Goal: Task Accomplishment & Management: Manage account settings

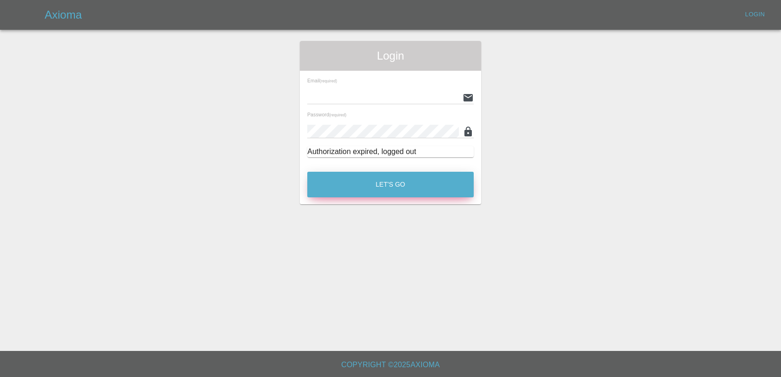
type input "[EMAIL_ADDRESS][DOMAIN_NAME]"
click at [400, 180] on button "Let's Go" at bounding box center [390, 185] width 167 height 26
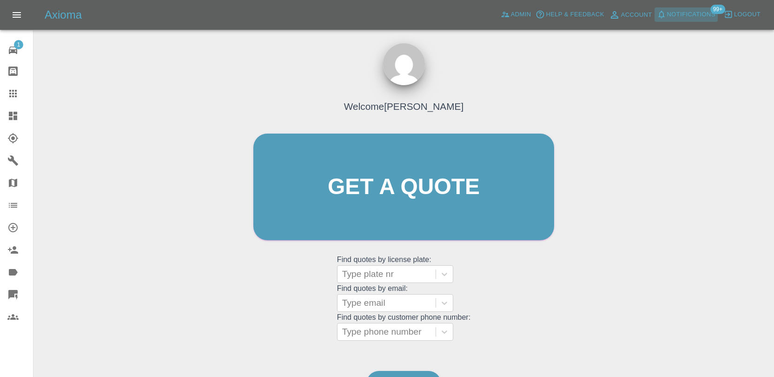
click at [675, 15] on span "Notifications" at bounding box center [691, 14] width 48 height 11
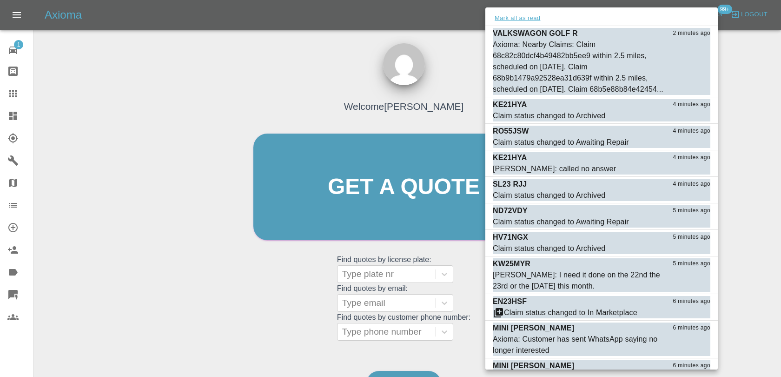
click at [534, 17] on button "Mark all as read" at bounding box center [517, 18] width 49 height 11
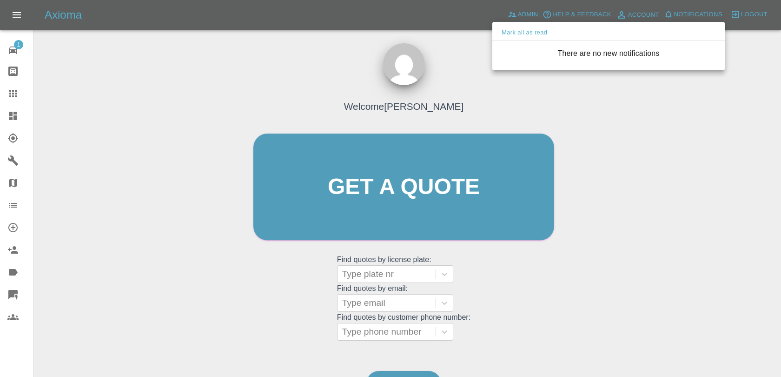
drag, startPoint x: 483, startPoint y: 63, endPoint x: 487, endPoint y: 55, distance: 8.9
click at [483, 63] on div at bounding box center [390, 188] width 781 height 377
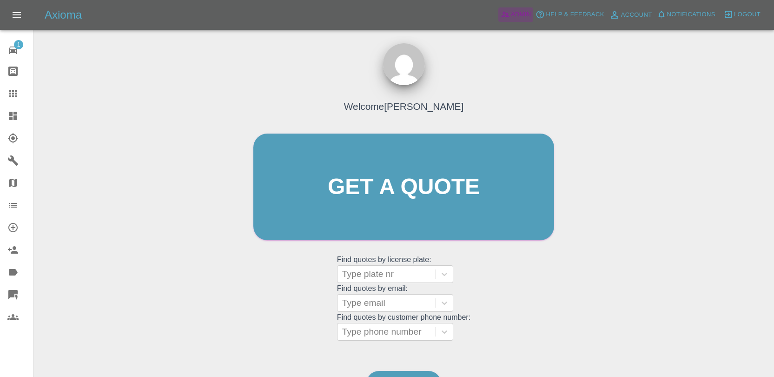
click at [506, 17] on icon at bounding box center [505, 15] width 8 height 6
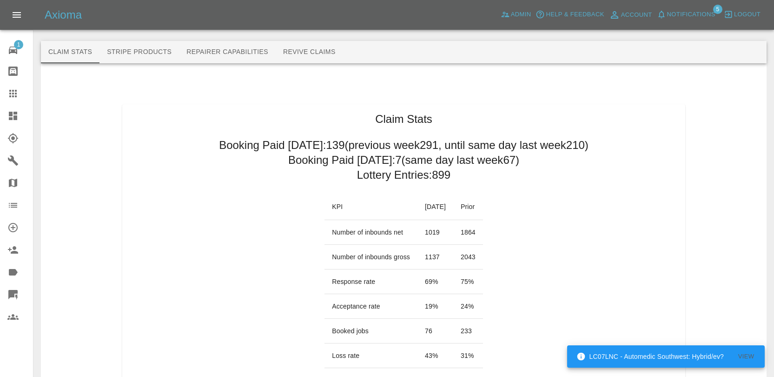
click at [683, 15] on span "Notifications" at bounding box center [691, 14] width 48 height 11
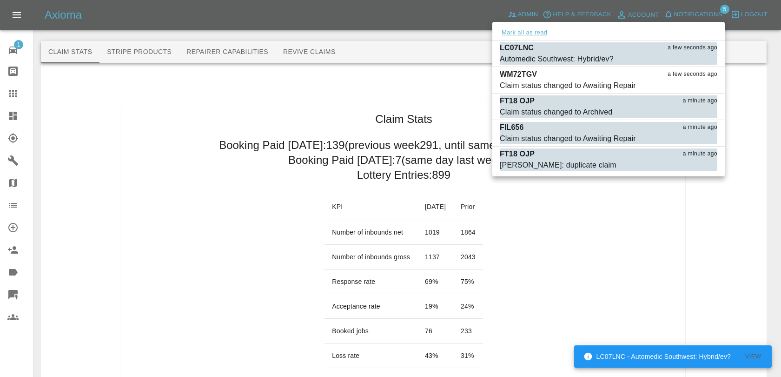
click at [531, 33] on button "Mark all as read" at bounding box center [524, 32] width 49 height 11
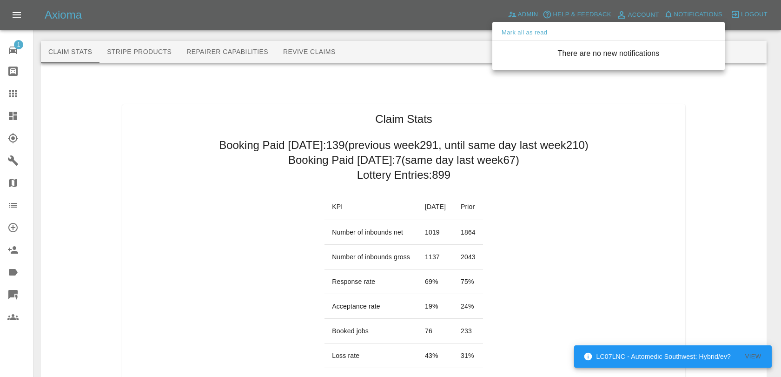
click at [404, 34] on div at bounding box center [390, 188] width 781 height 377
